Goal: Check status: Check status

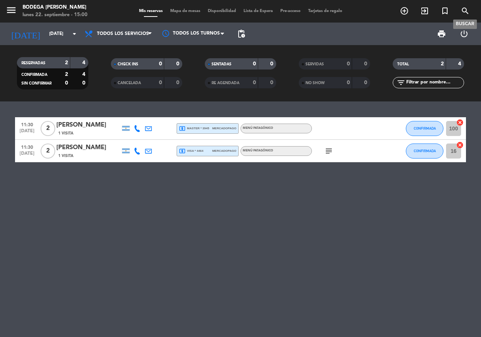
click at [465, 9] on icon "search" at bounding box center [464, 10] width 9 height 9
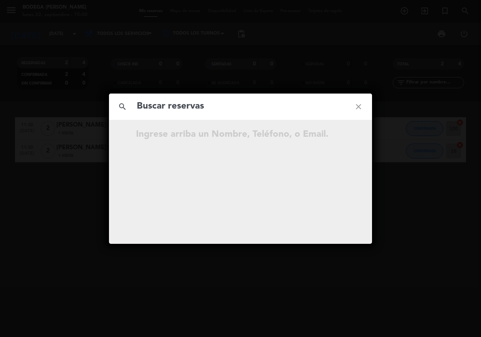
click at [191, 109] on input "text" at bounding box center [240, 106] width 209 height 15
type input "guzman"
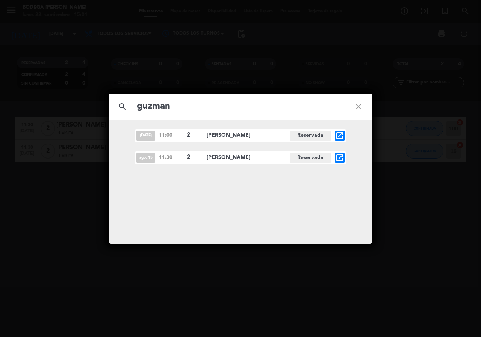
click at [341, 155] on icon "open_in_new" at bounding box center [339, 157] width 9 height 9
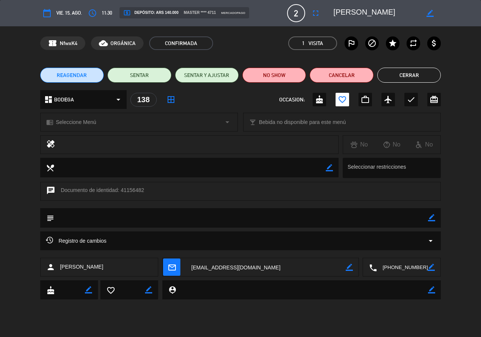
click at [405, 74] on button "Cerrar" at bounding box center [408, 75] width 63 height 15
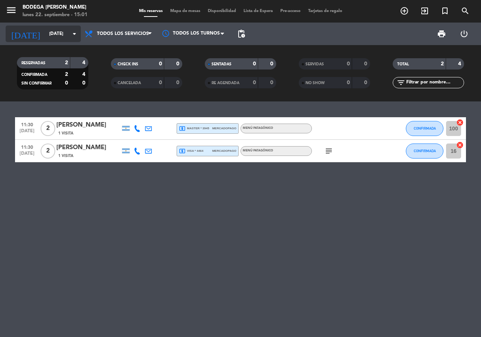
click at [79, 34] on input "[DATE]" at bounding box center [75, 33] width 60 height 13
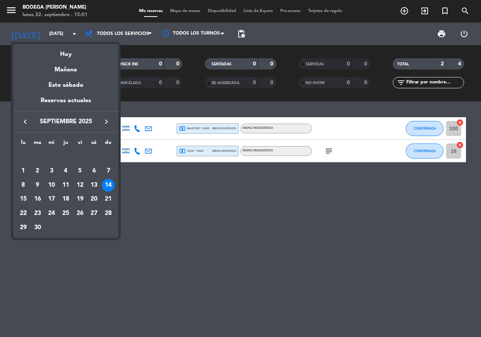
click at [25, 119] on icon "keyboard_arrow_left" at bounding box center [25, 121] width 9 height 9
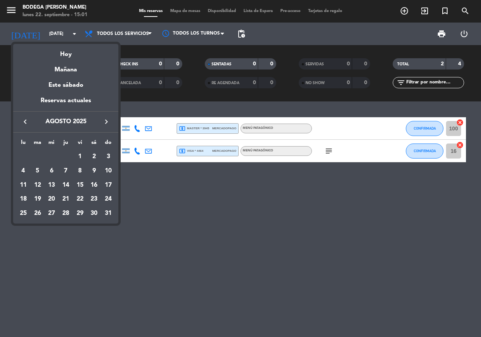
click at [80, 182] on div "15" at bounding box center [80, 185] width 13 height 13
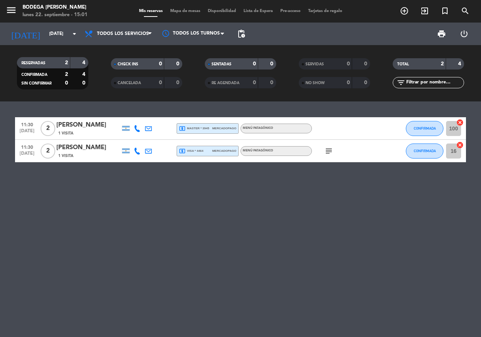
type input "vie. 15 ago."
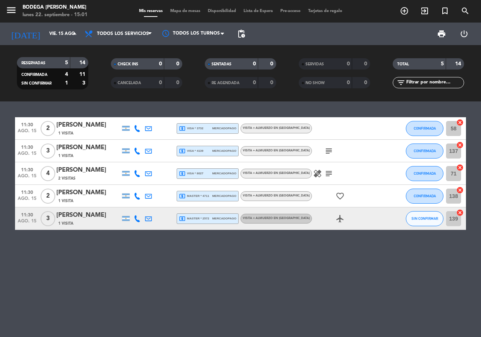
click at [102, 201] on div "1 Visita" at bounding box center [88, 201] width 64 height 6
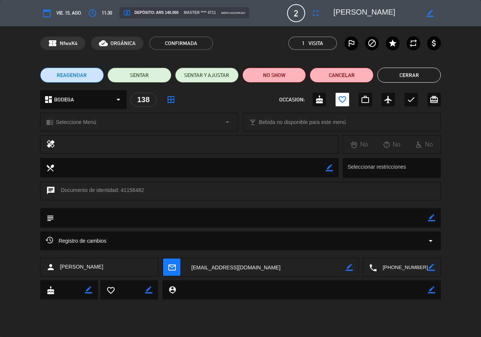
click at [232, 267] on textarea at bounding box center [266, 267] width 160 height 19
click at [415, 74] on button "Cerrar" at bounding box center [408, 75] width 63 height 15
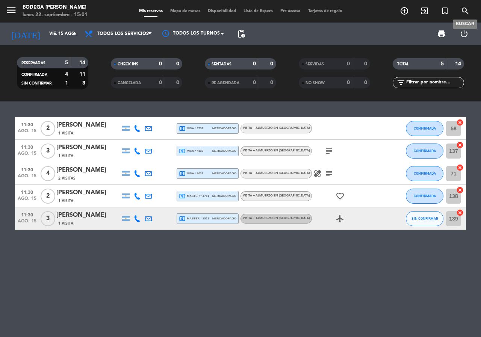
click at [463, 10] on icon "search" at bounding box center [464, 10] width 9 height 9
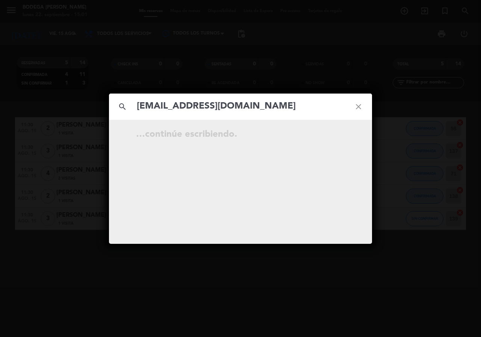
type input "[EMAIL_ADDRESS][DOMAIN_NAME]"
click at [339, 134] on icon "open_in_new" at bounding box center [339, 135] width 9 height 9
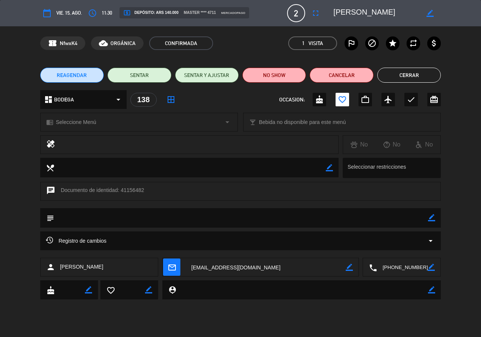
drag, startPoint x: 410, startPoint y: 75, endPoint x: 420, endPoint y: 72, distance: 10.8
click at [411, 75] on button "Cerrar" at bounding box center [408, 75] width 63 height 15
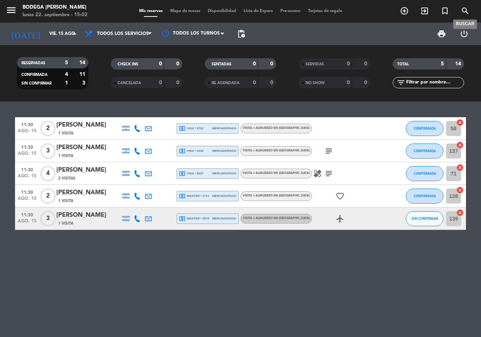
click at [465, 11] on icon "search" at bounding box center [464, 10] width 9 height 9
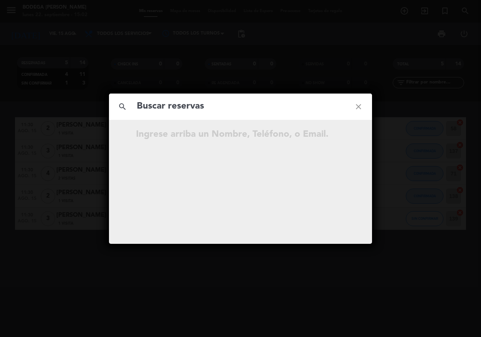
click at [209, 108] on input "text" at bounding box center [240, 106] width 209 height 15
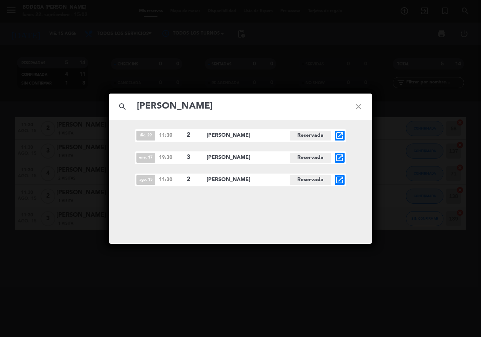
type input "[PERSON_NAME]"
click at [340, 180] on icon "open_in_new" at bounding box center [339, 179] width 9 height 9
